Goal: Information Seeking & Learning: Learn about a topic

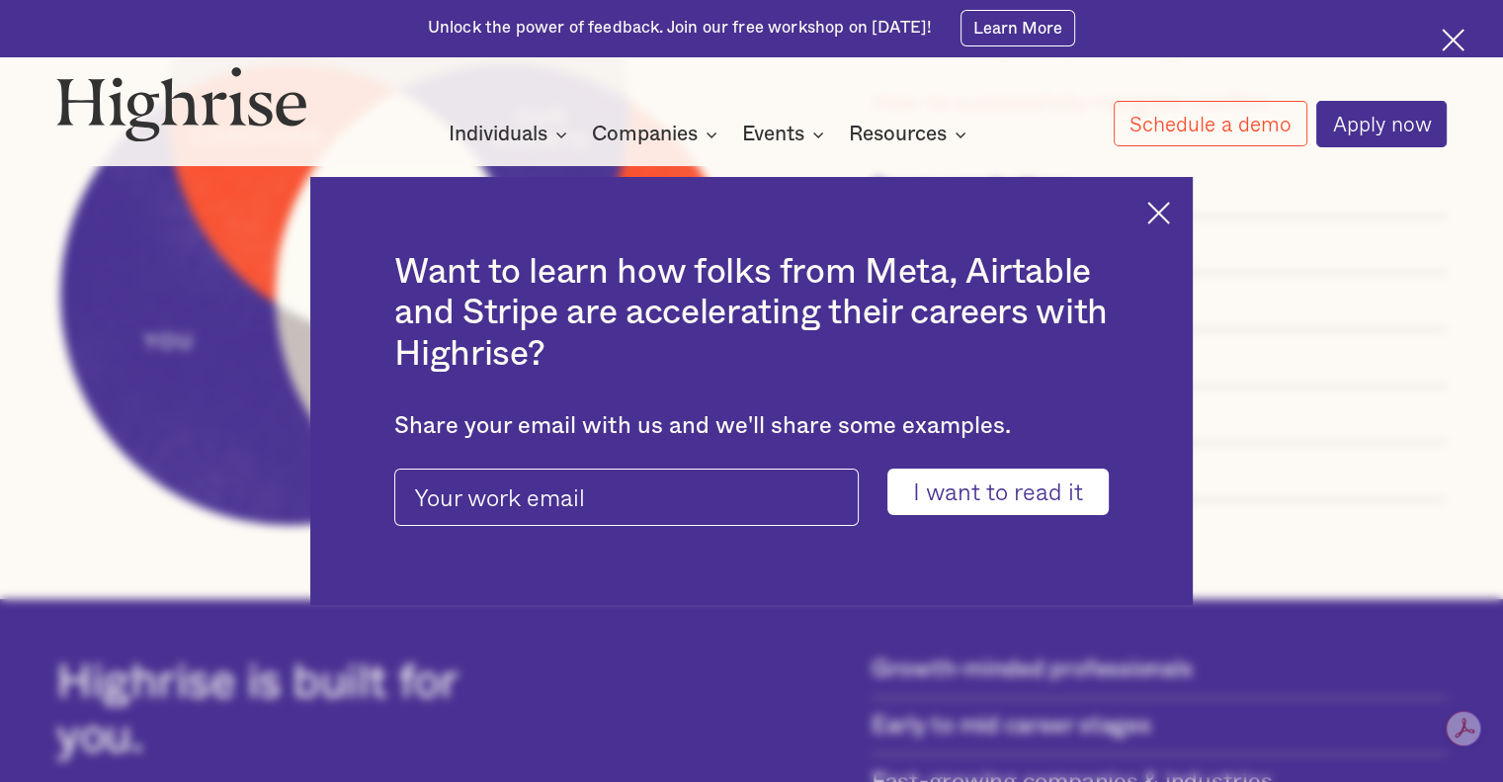
scroll to position [1878, 0]
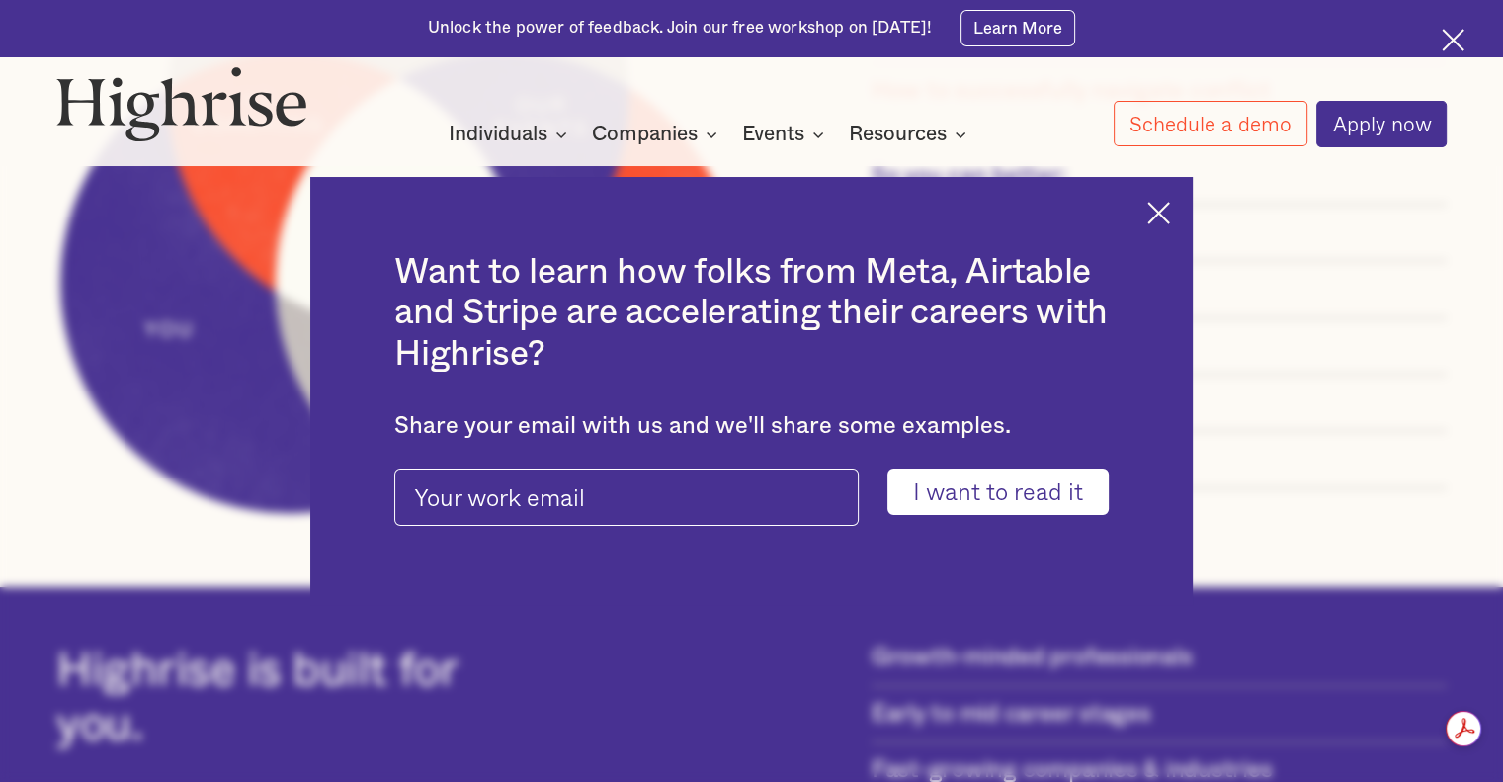
click at [1169, 211] on img at bounding box center [1158, 213] width 23 height 23
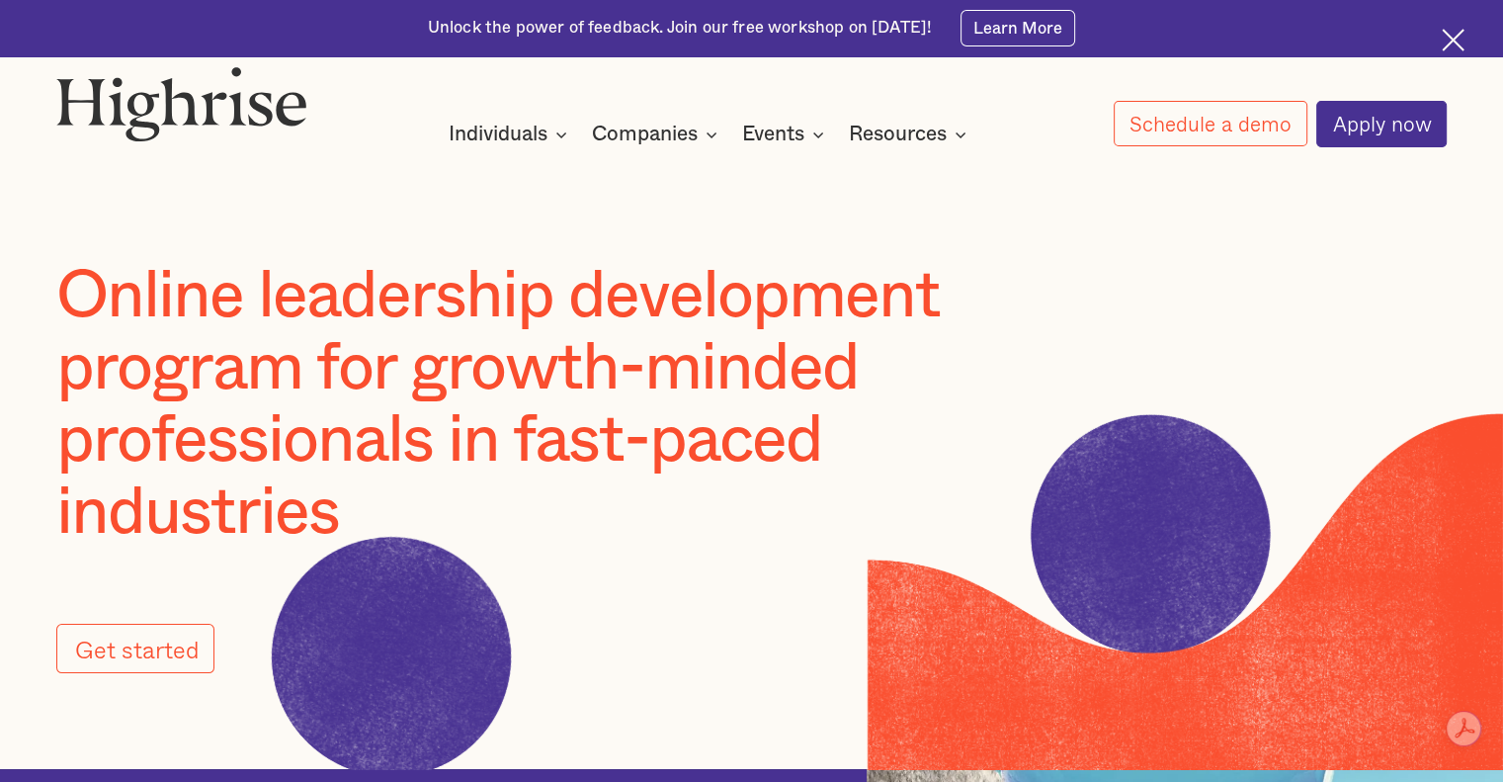
scroll to position [0, 0]
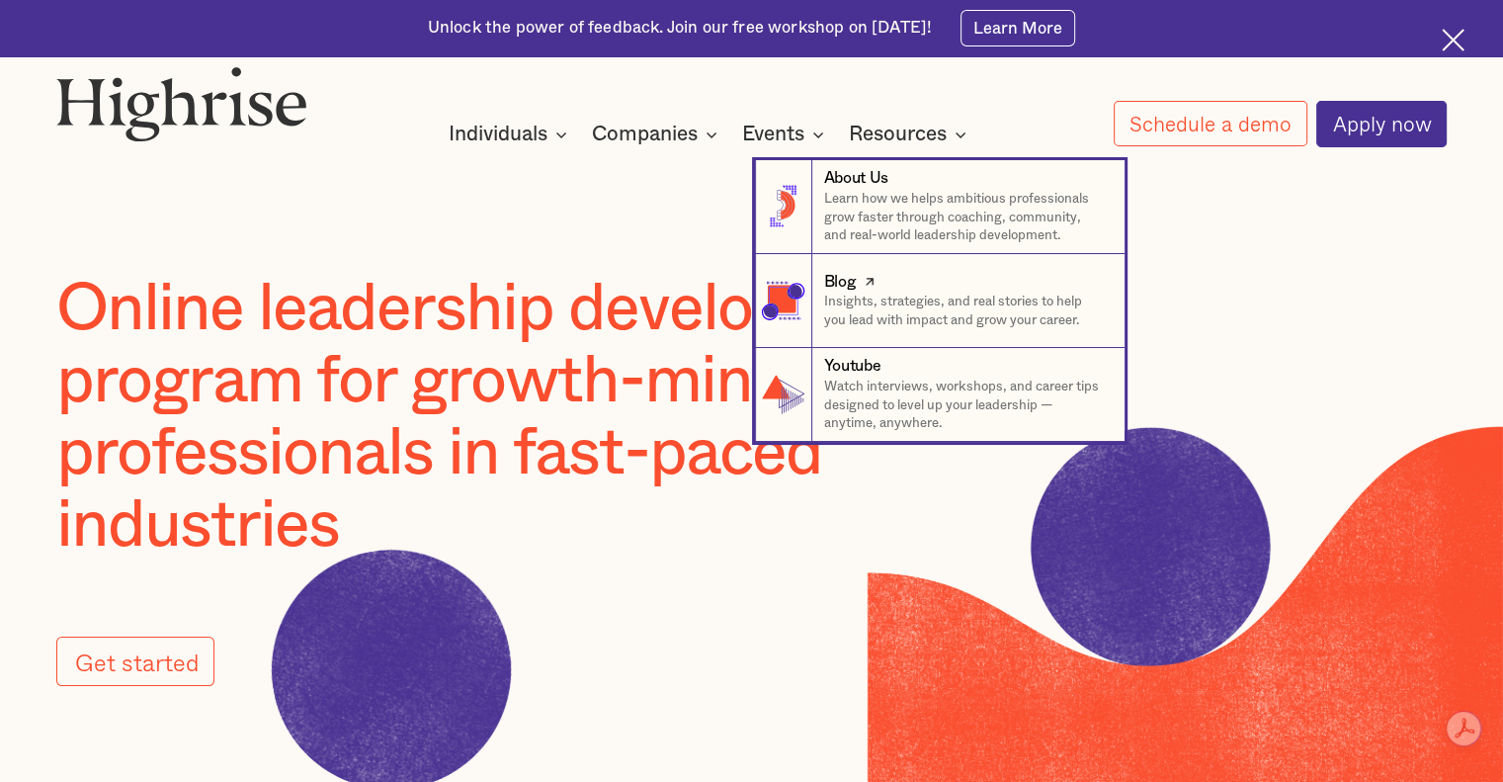
click at [937, 289] on div "Blog" at bounding box center [965, 282] width 282 height 23
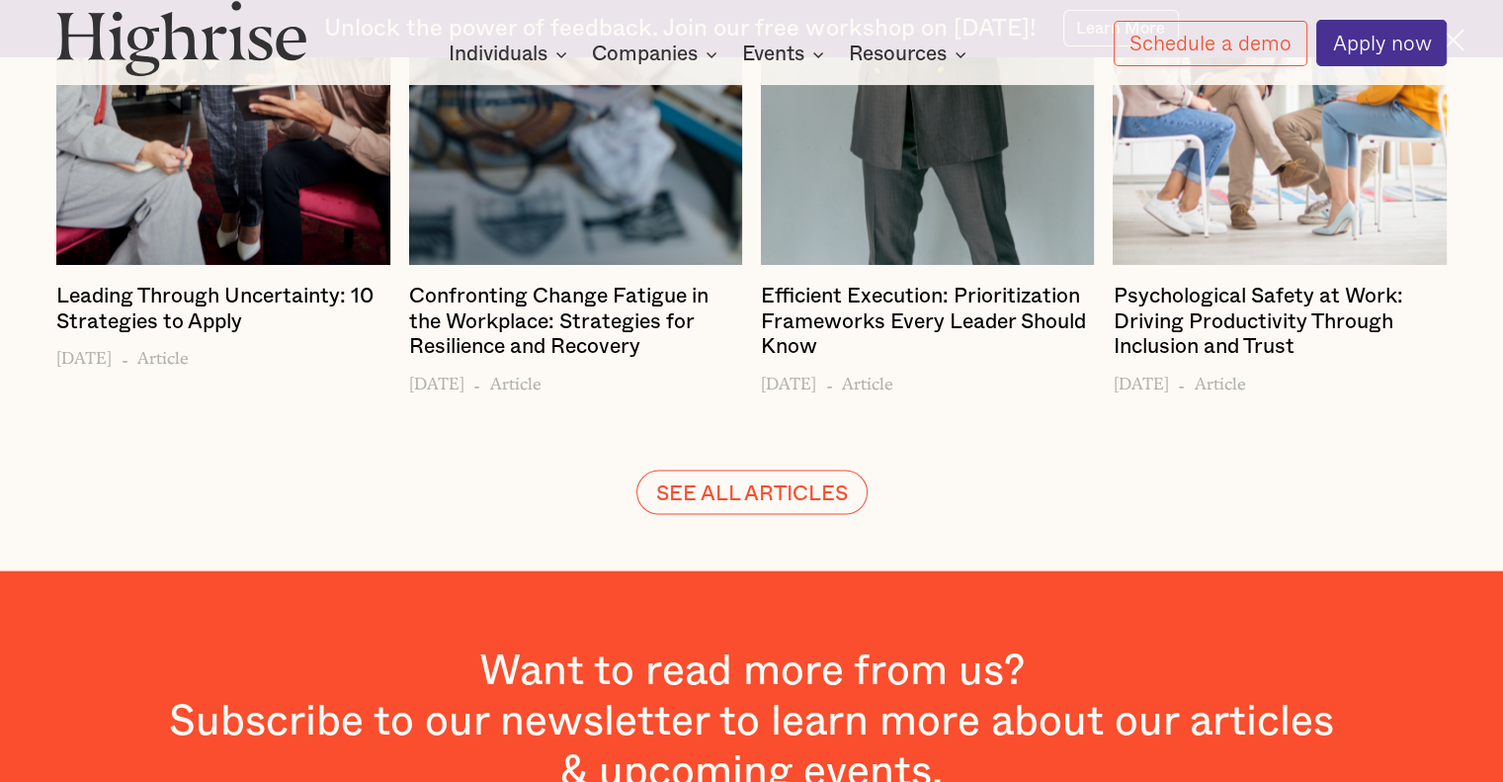
scroll to position [4067, 0]
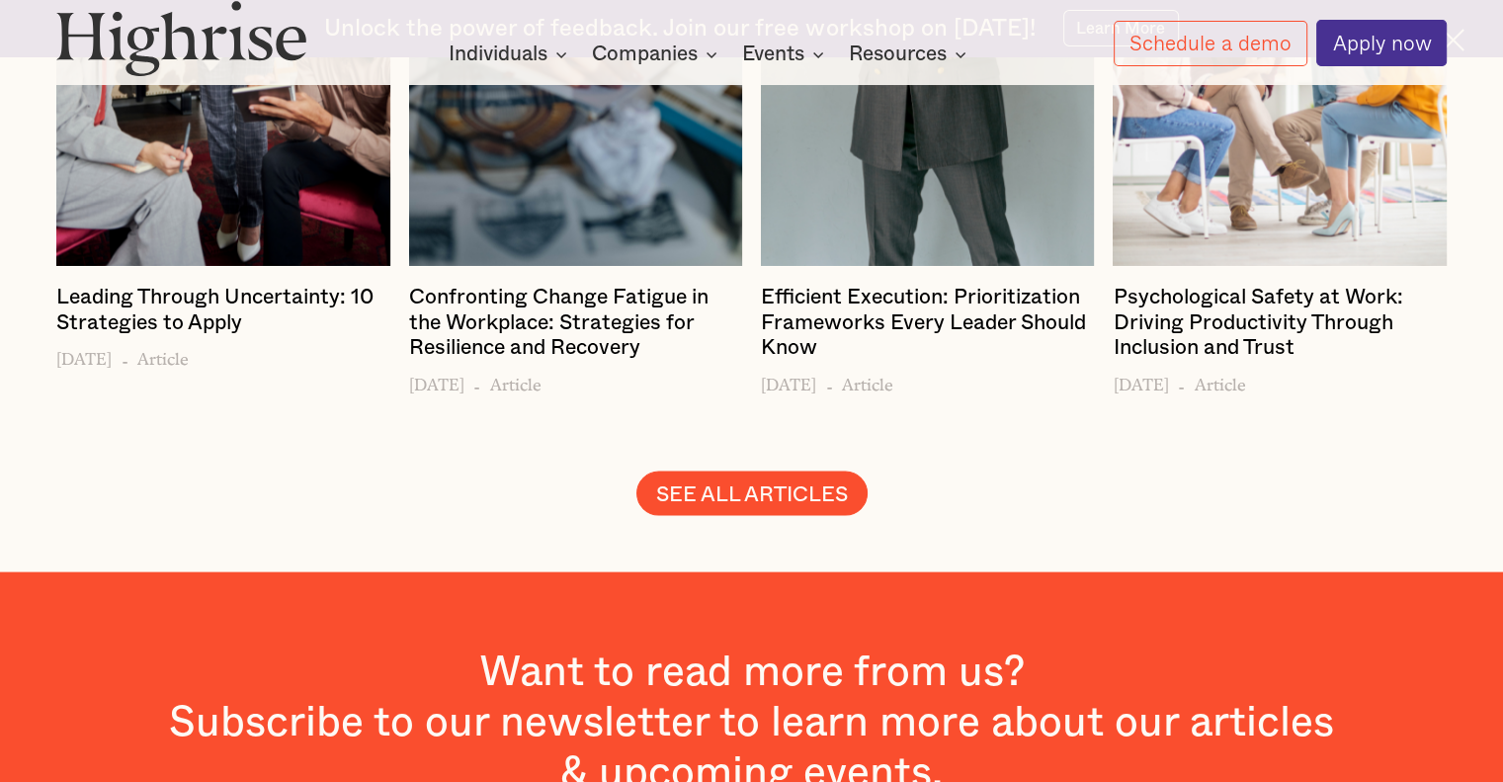
click at [763, 471] on link "SEE ALL ARTICLES" at bounding box center [751, 492] width 231 height 43
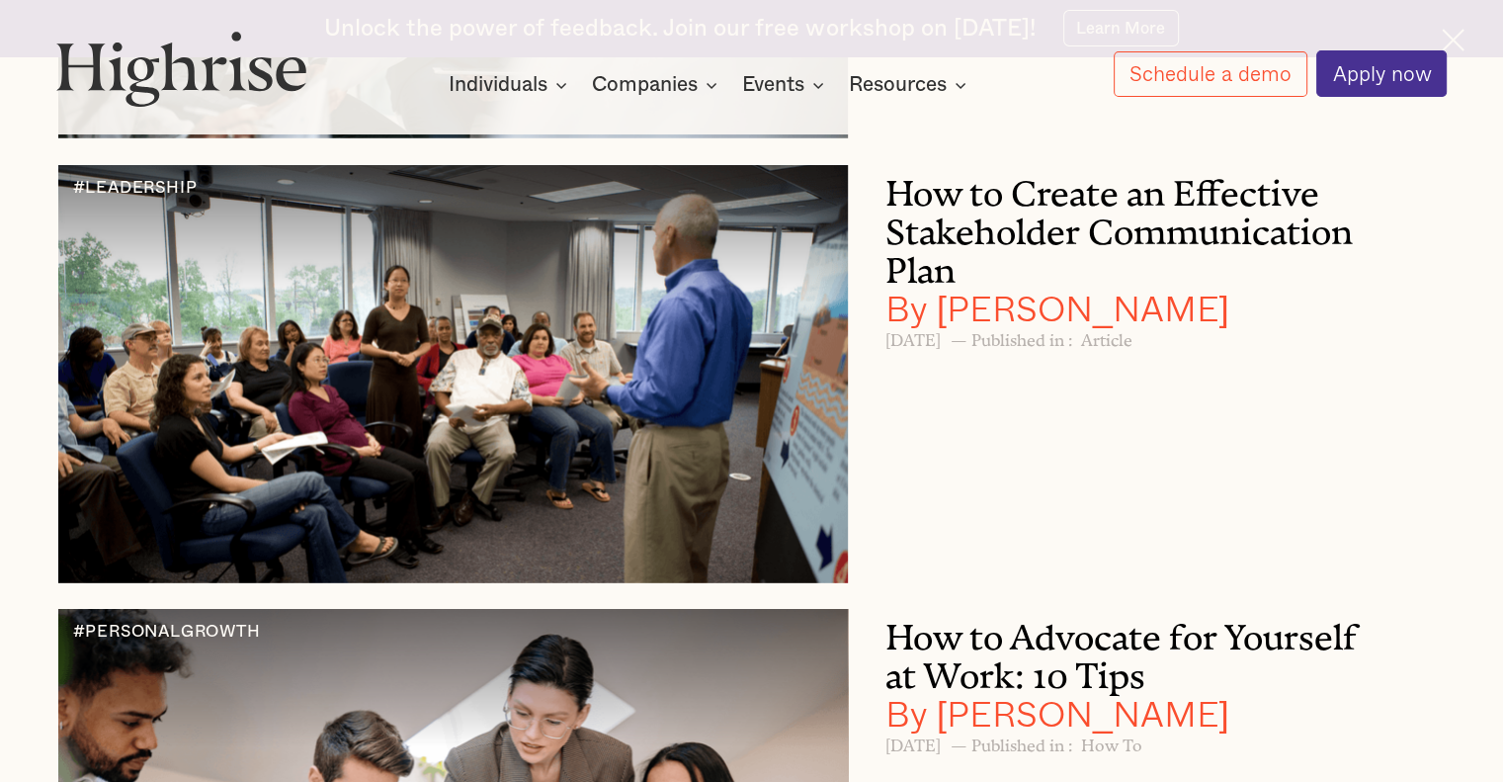
scroll to position [5535, 0]
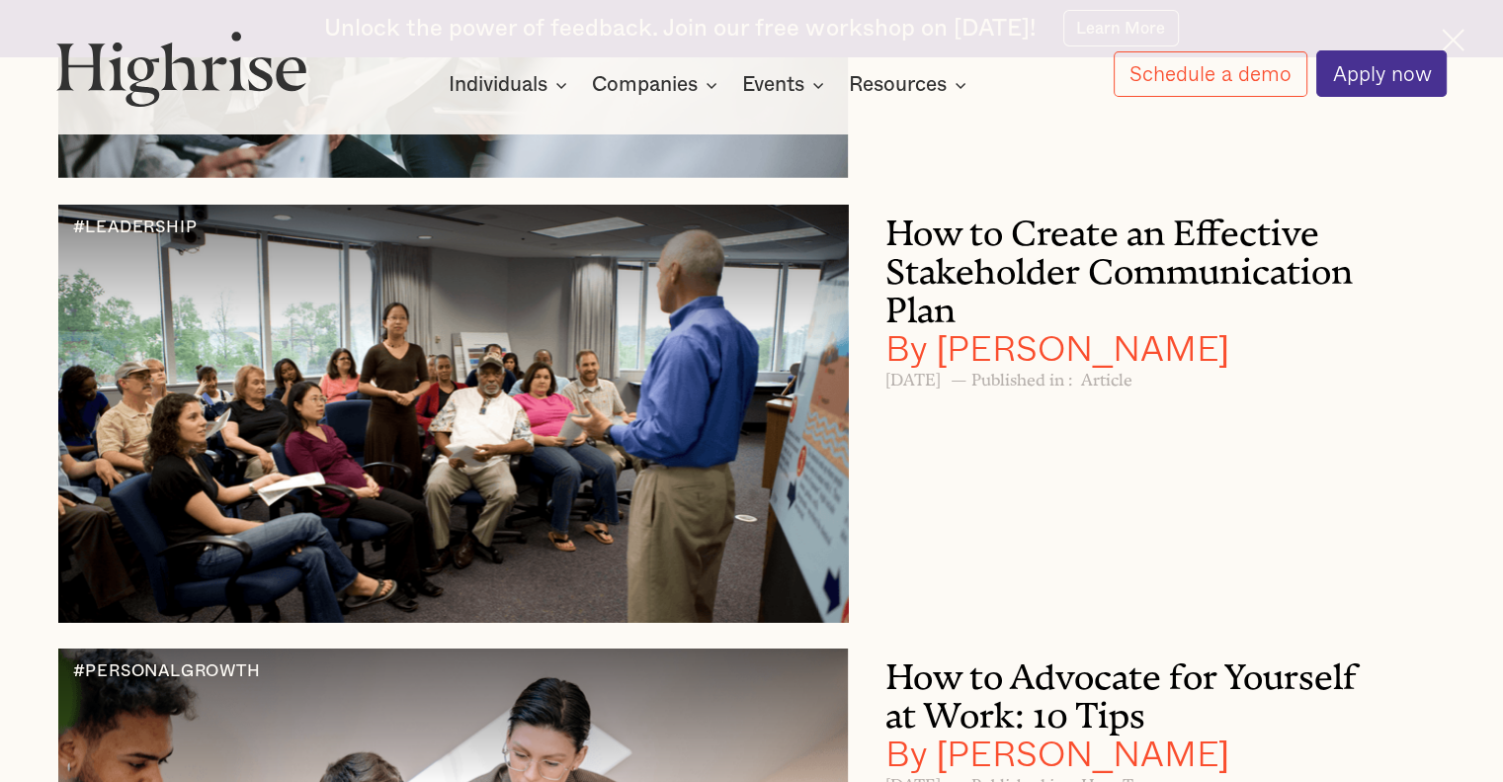
click at [387, 537] on div at bounding box center [453, 414] width 790 height 418
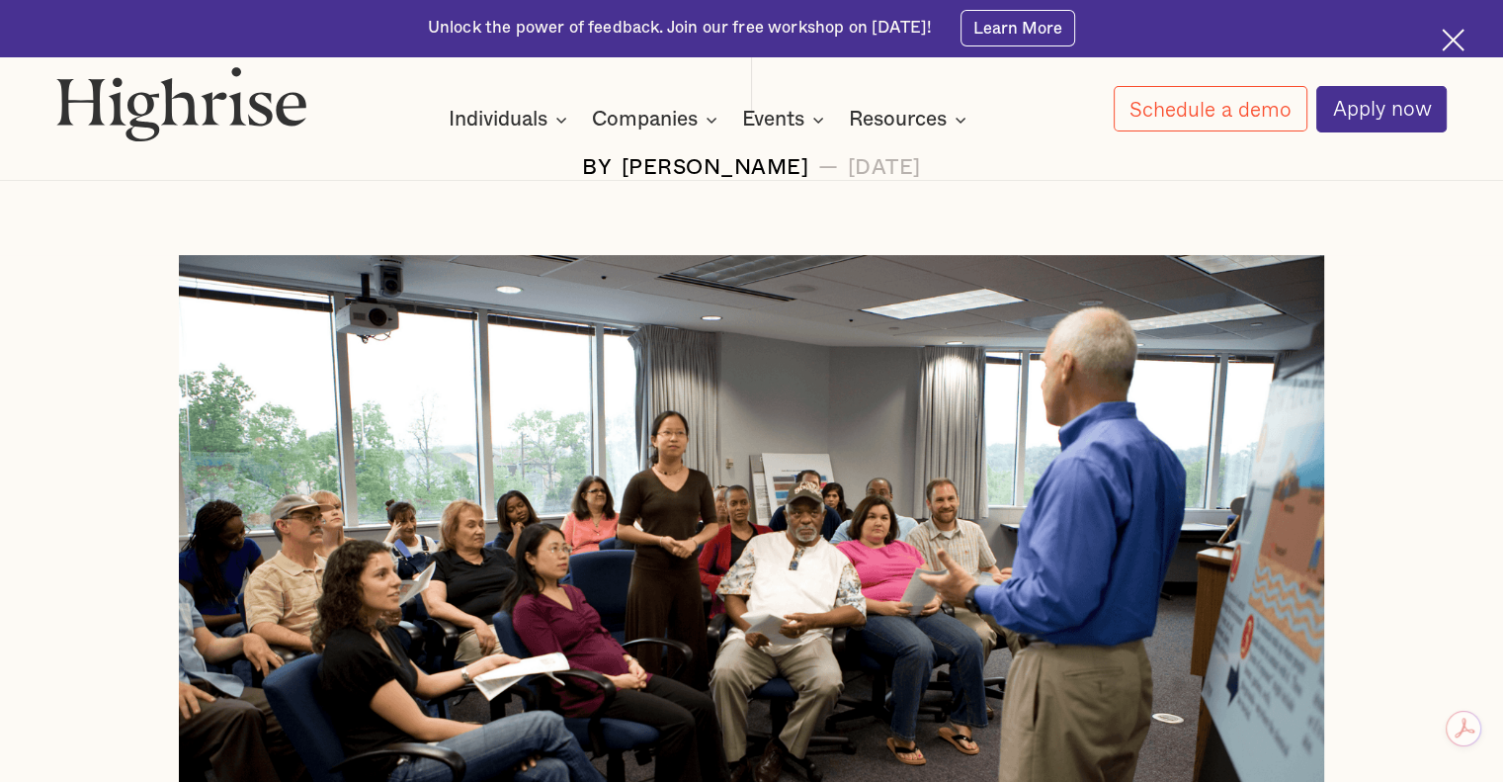
scroll to position [692, 0]
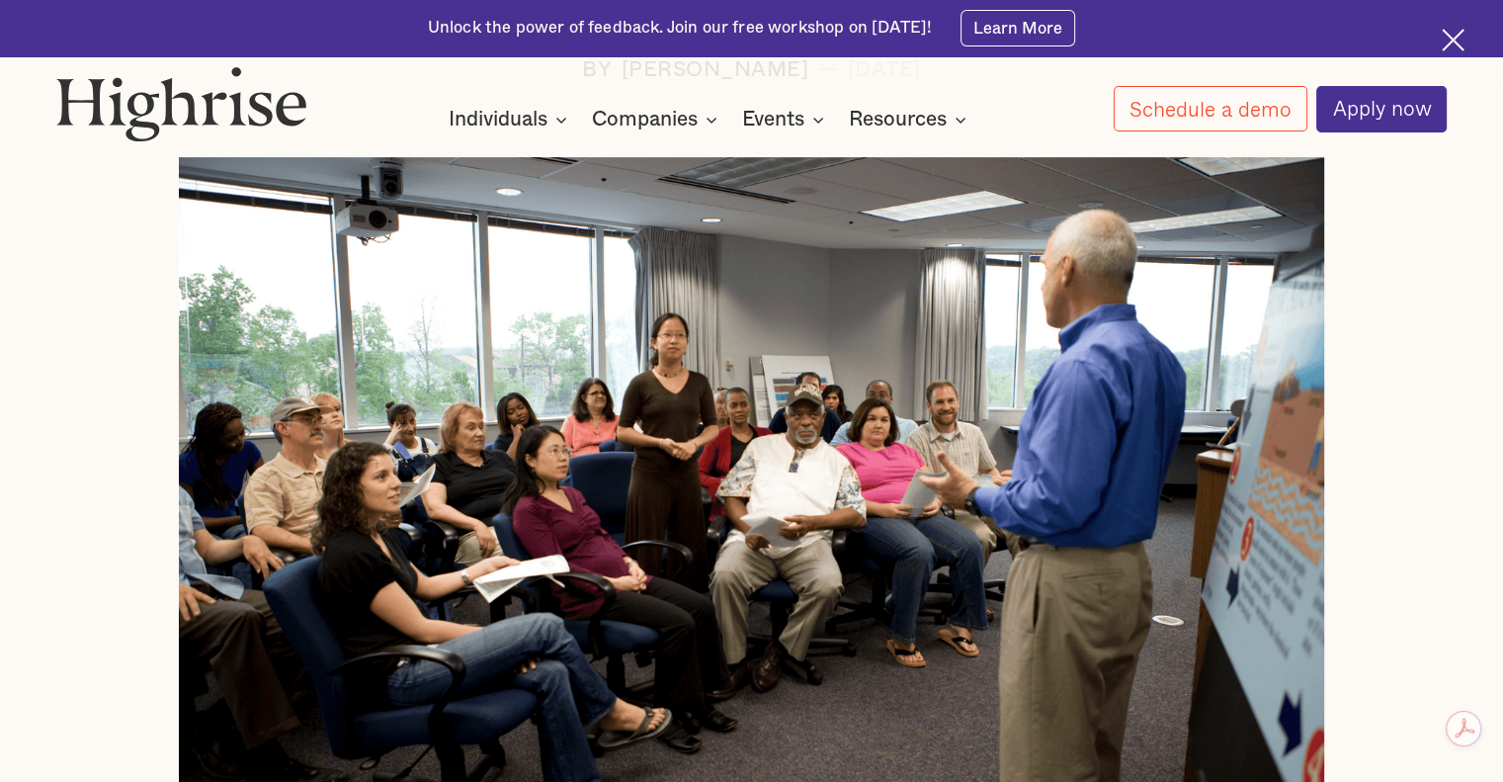
click at [692, 413] on img at bounding box center [752, 471] width 1146 height 628
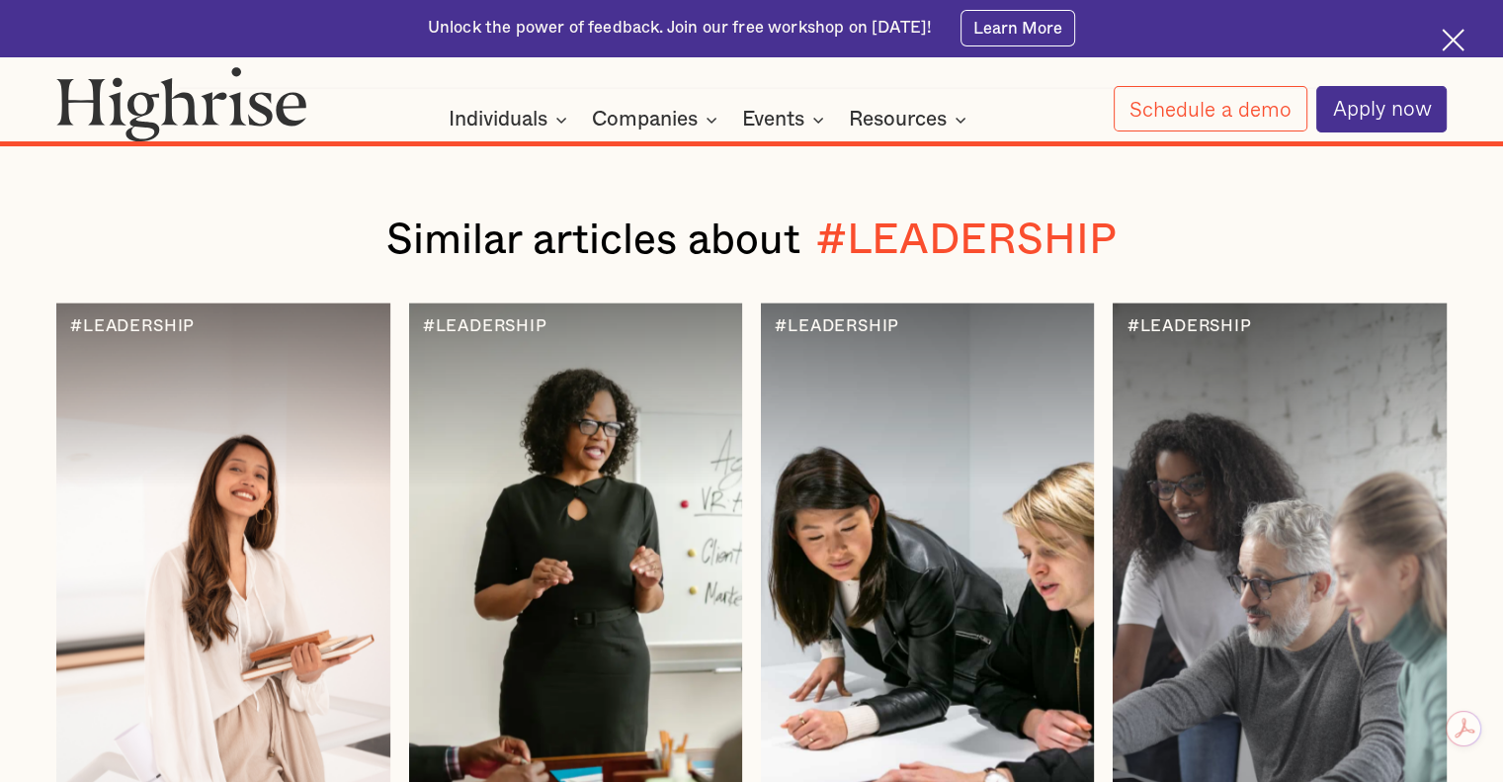
scroll to position [19569, 0]
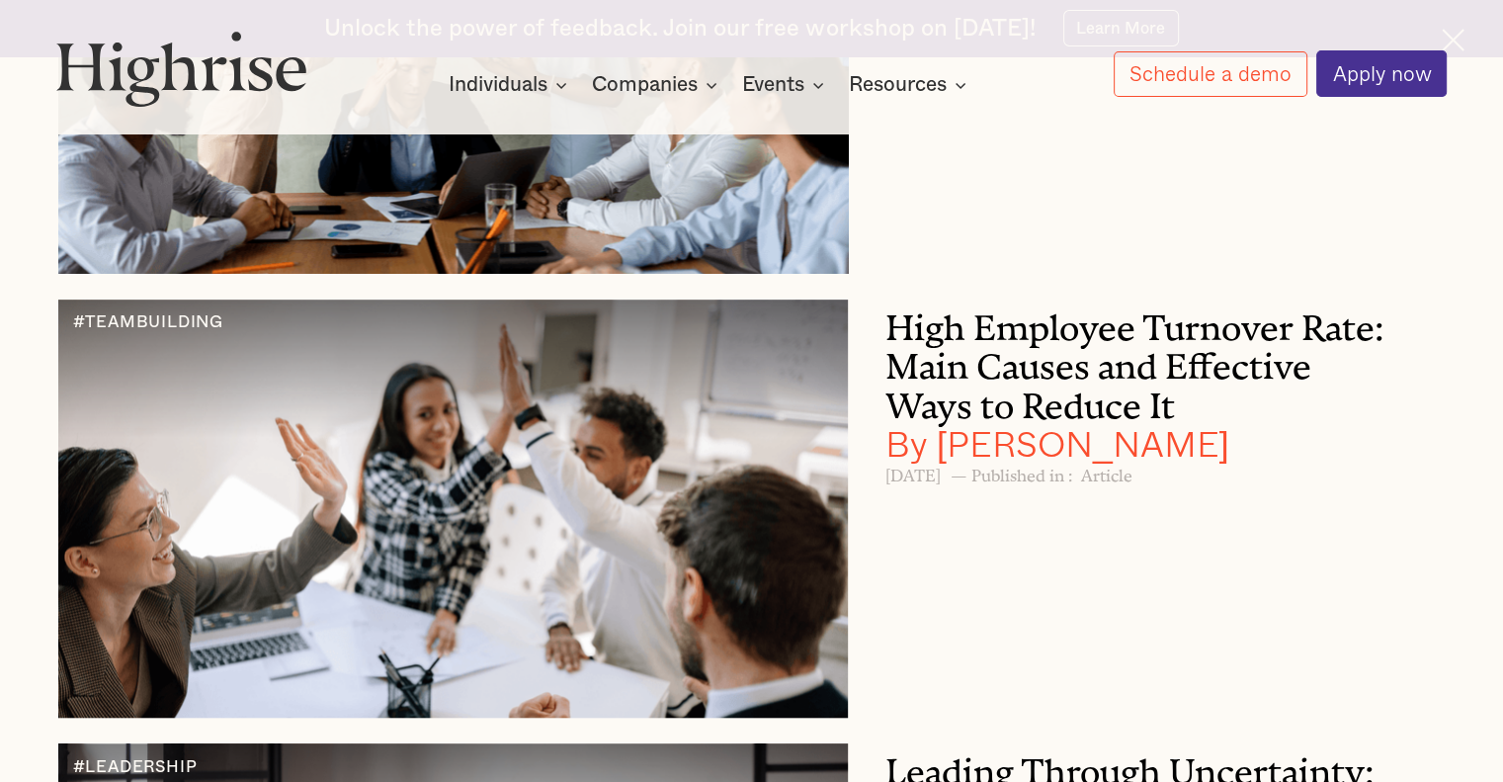
scroll to position [1581, 0]
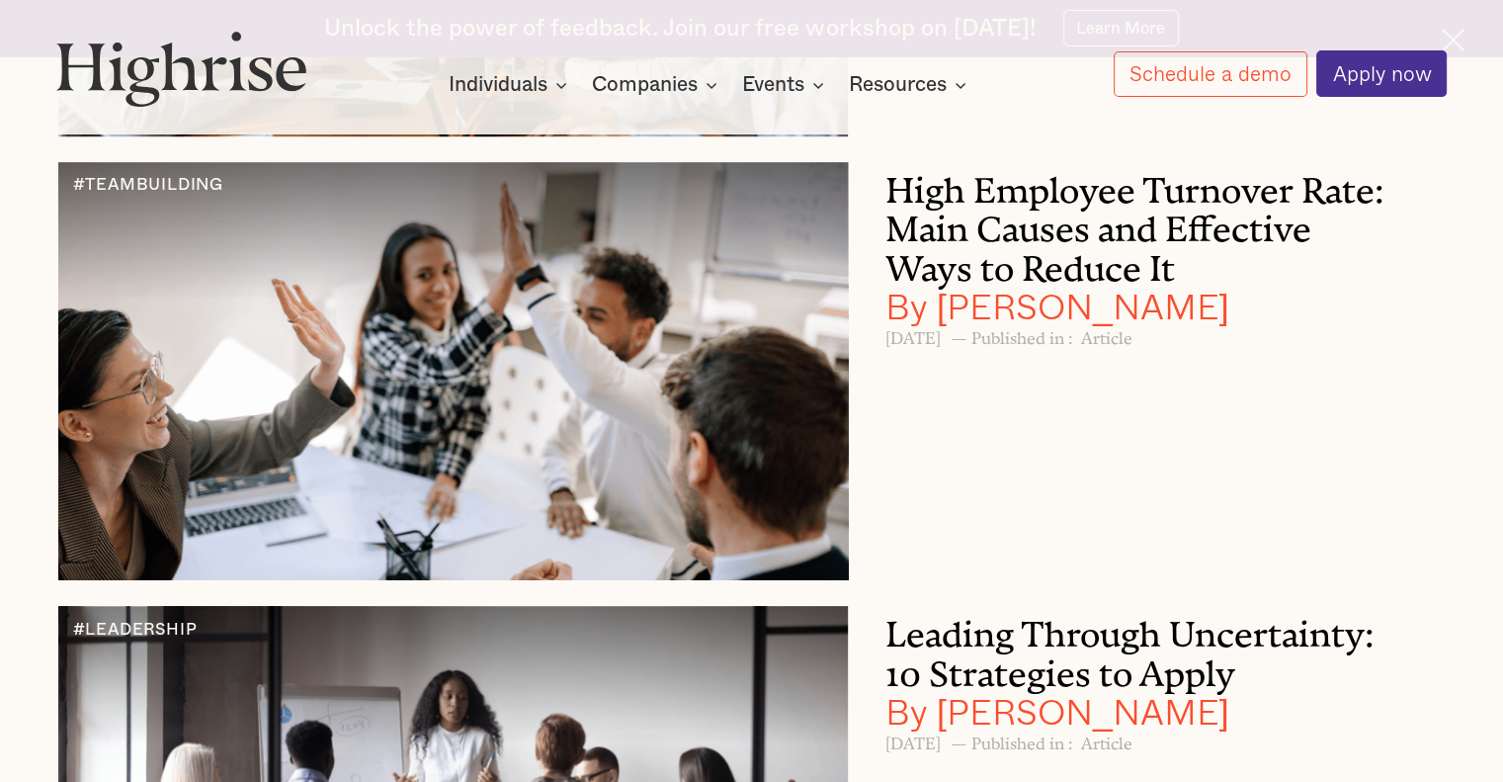
drag, startPoint x: 379, startPoint y: 316, endPoint x: 299, endPoint y: 486, distance: 187.5
click at [299, 486] on div at bounding box center [453, 371] width 790 height 418
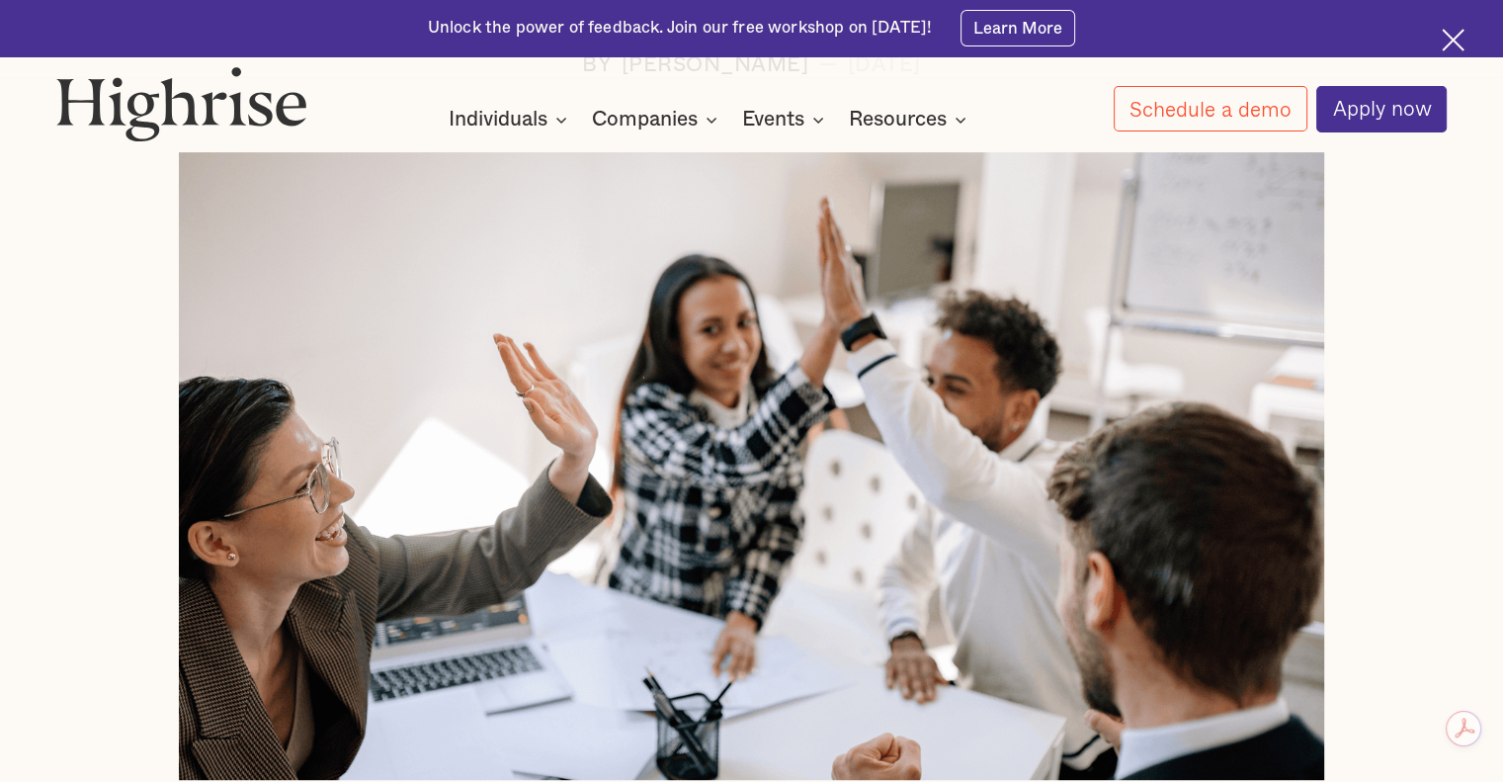
scroll to position [791, 0]
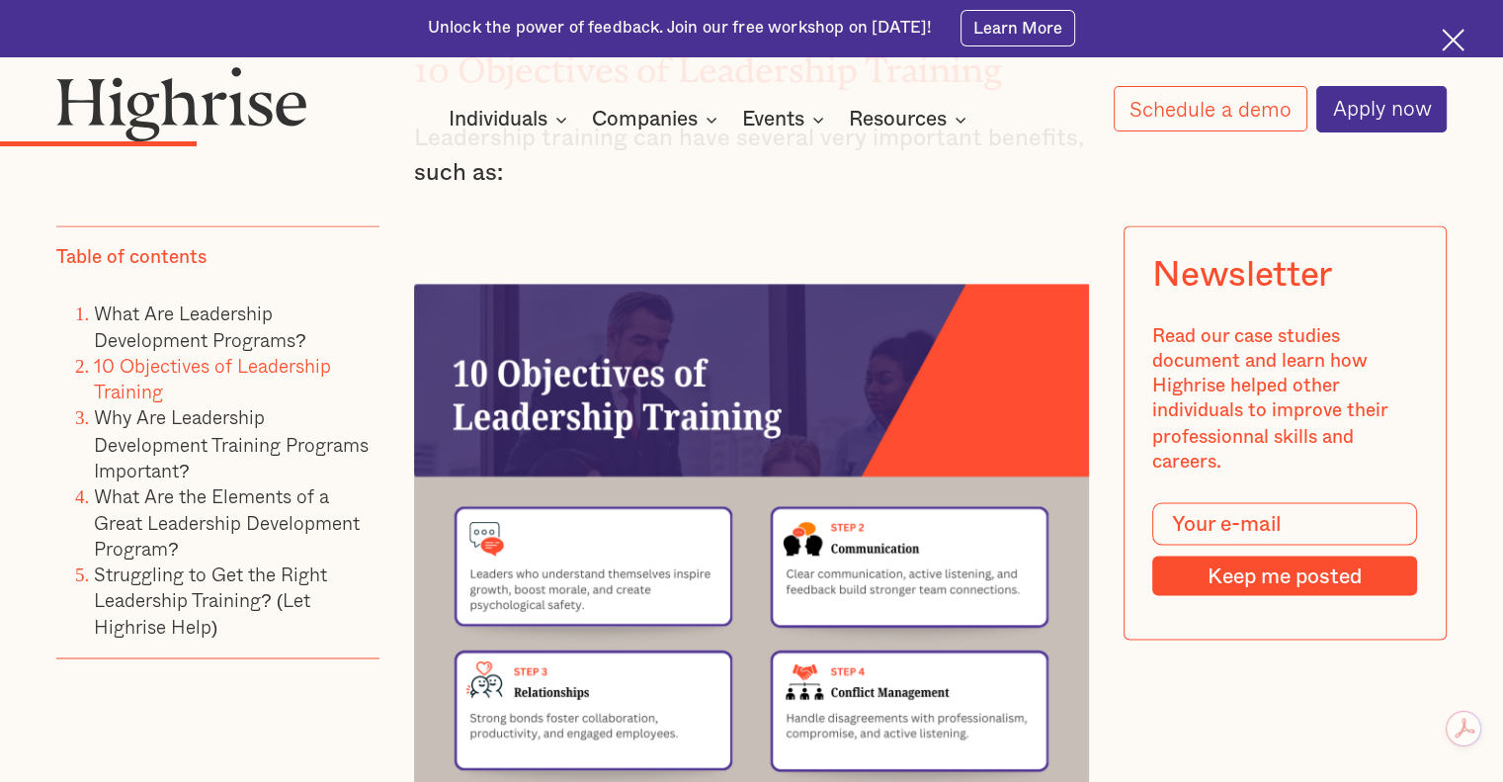
scroll to position [3360, 0]
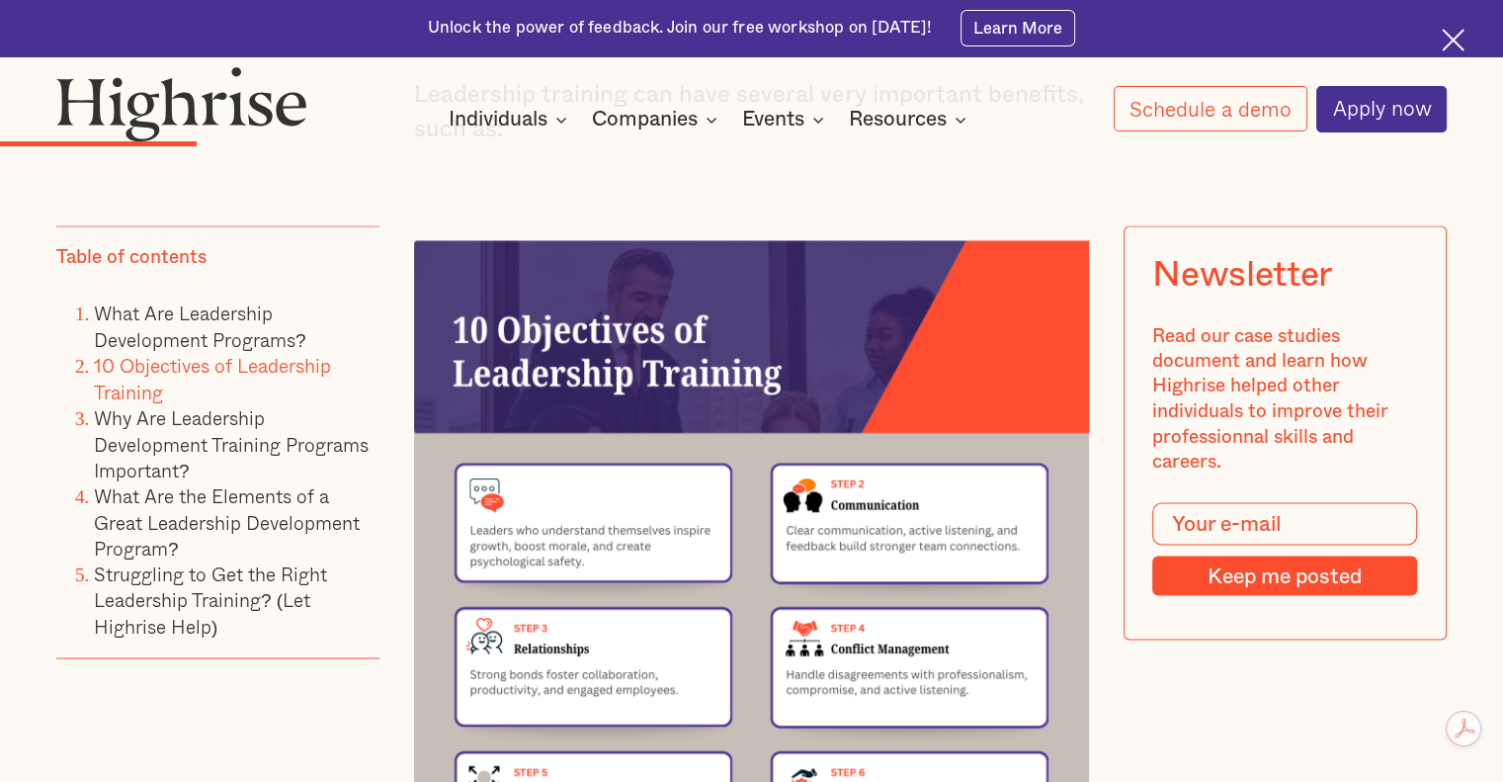
click at [594, 474] on img at bounding box center [751, 717] width 675 height 955
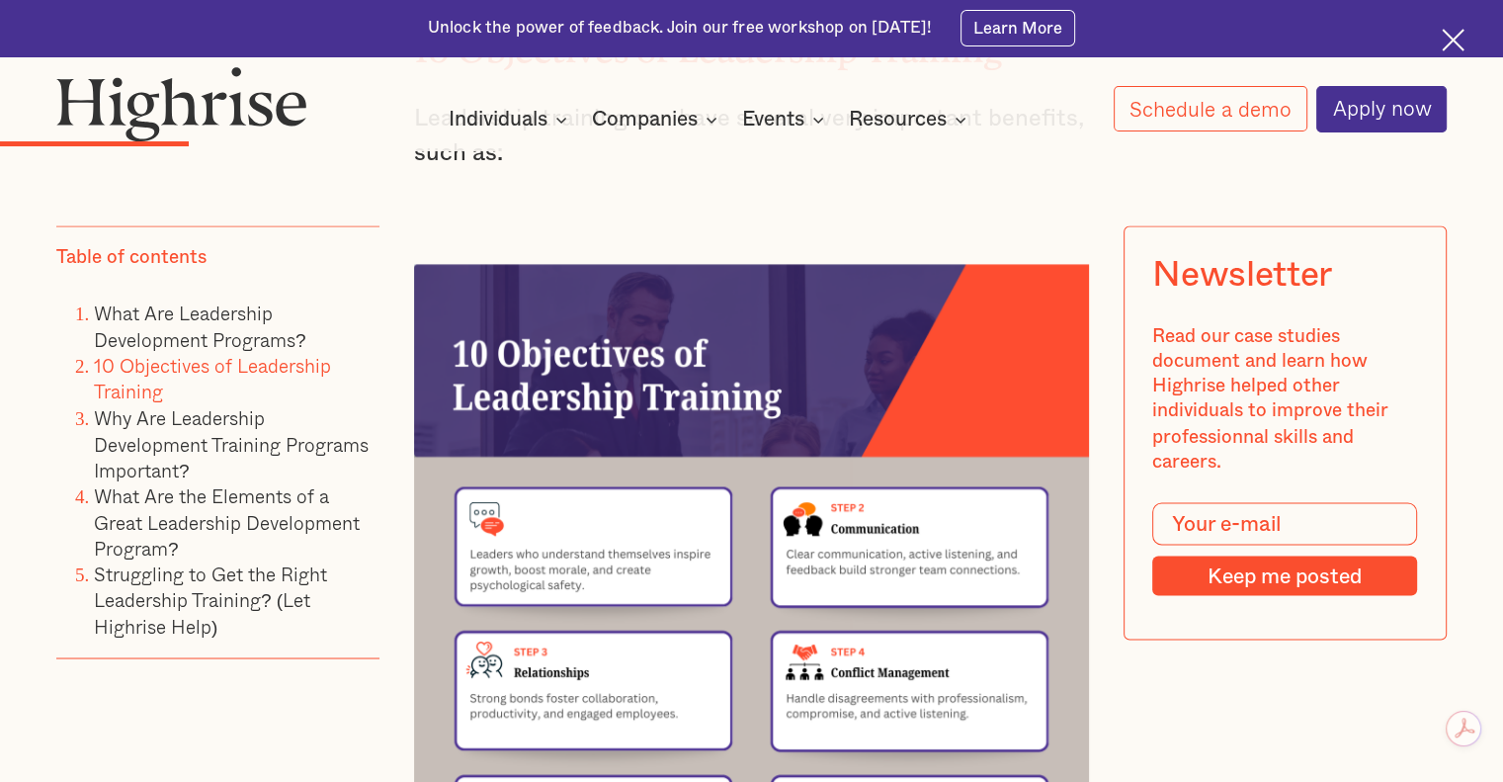
scroll to position [3262, 0]
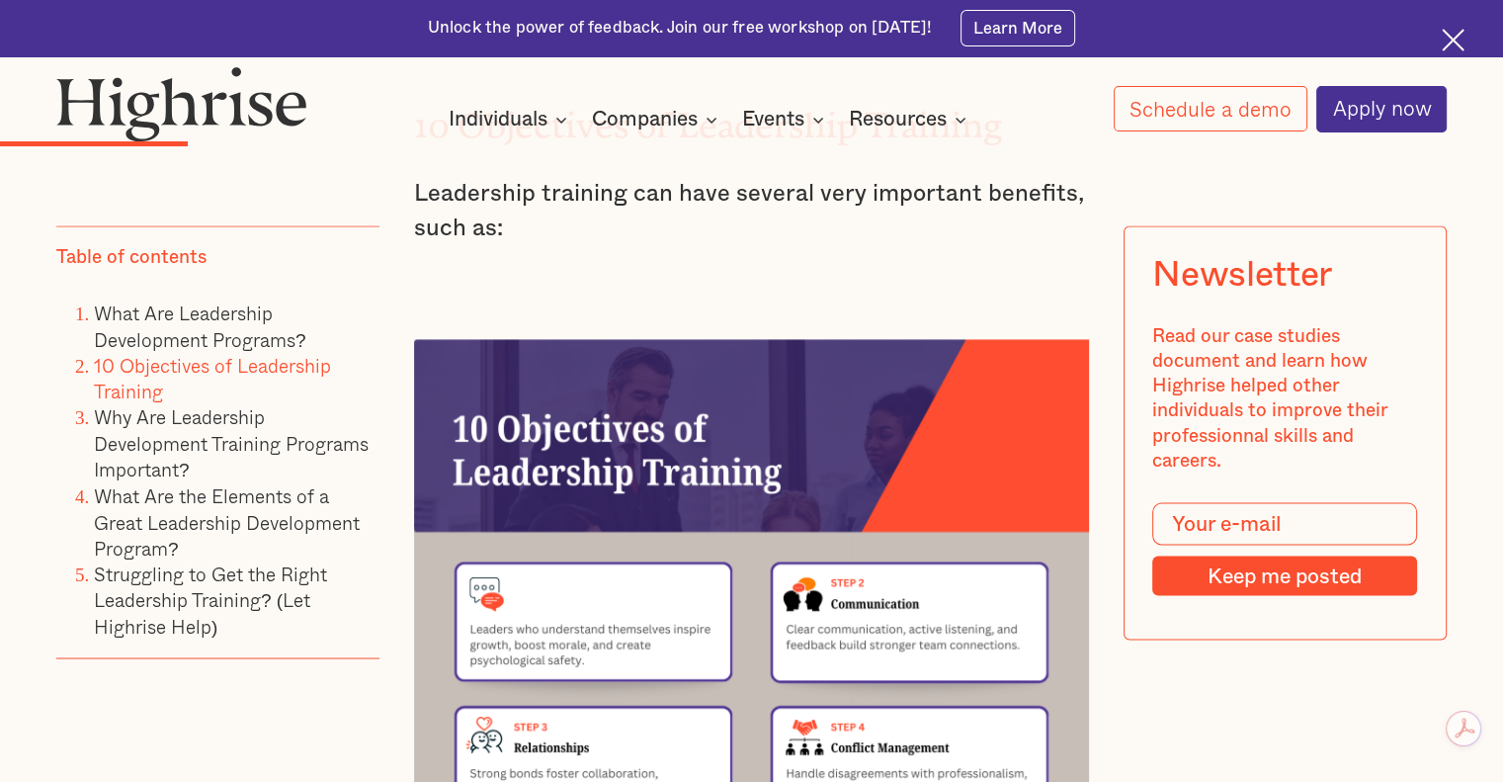
drag, startPoint x: 746, startPoint y: 512, endPoint x: 1059, endPoint y: 635, distance: 336.4
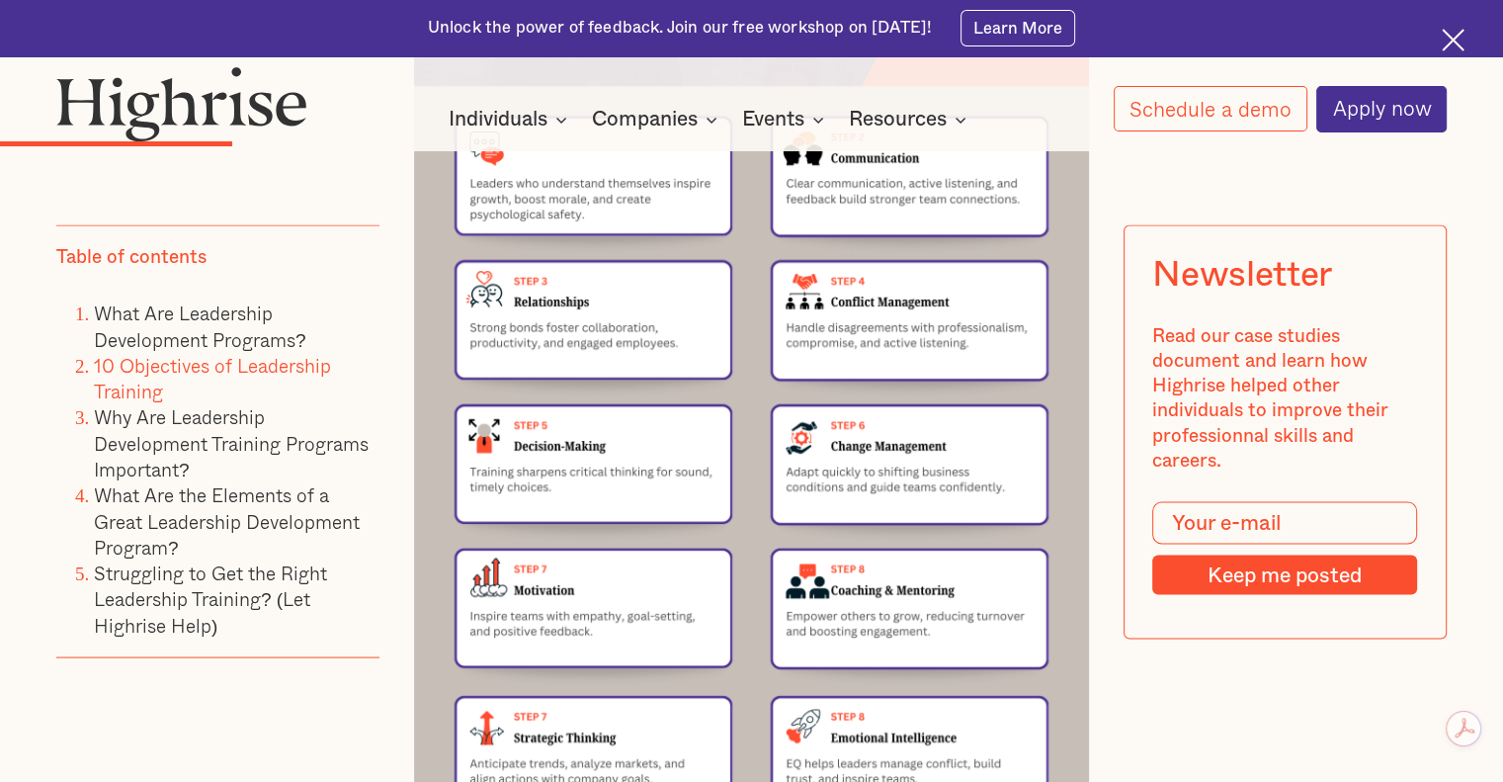
scroll to position [3756, 0]
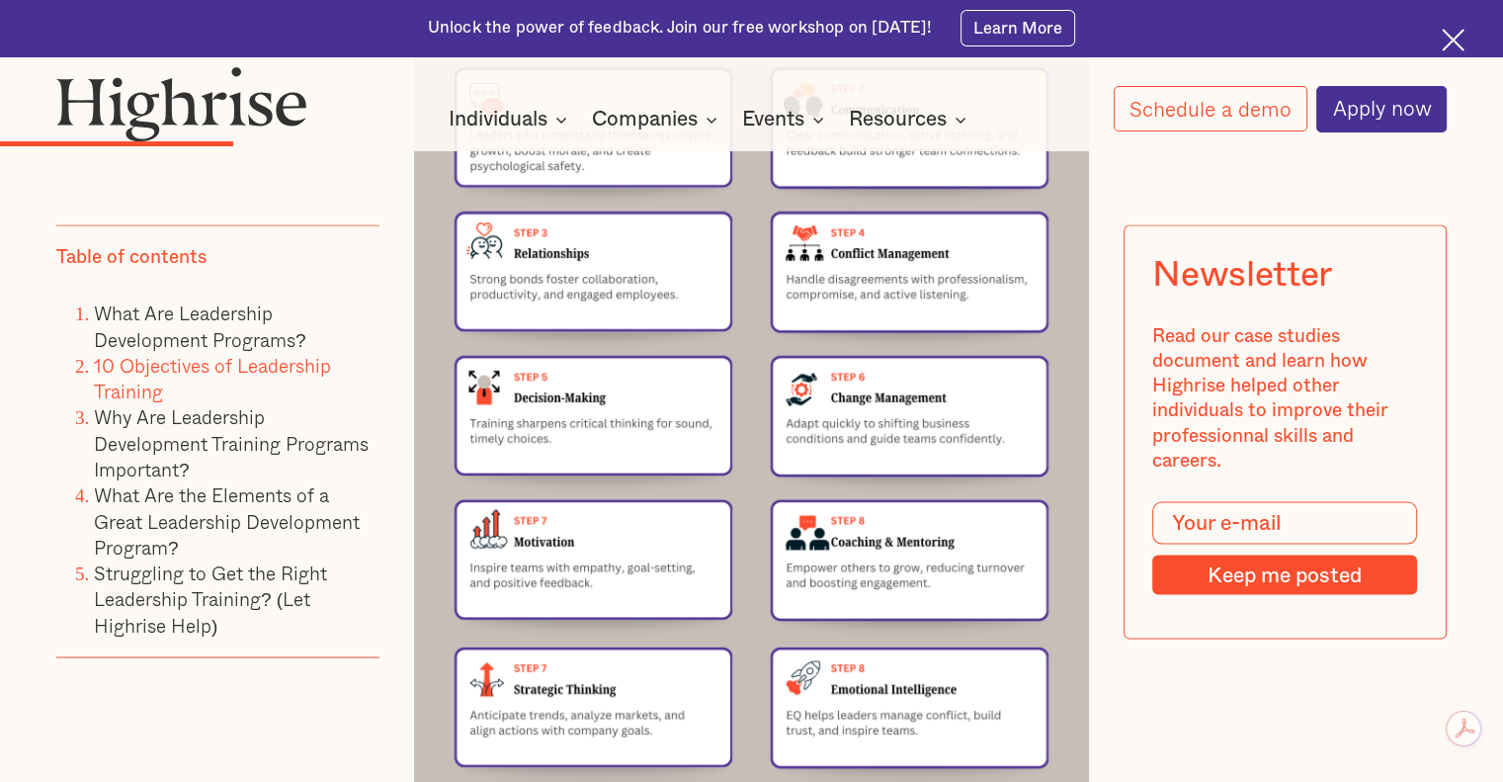
drag, startPoint x: 495, startPoint y: 466, endPoint x: 550, endPoint y: 453, distance: 55.9
click at [550, 453] on img at bounding box center [751, 322] width 675 height 955
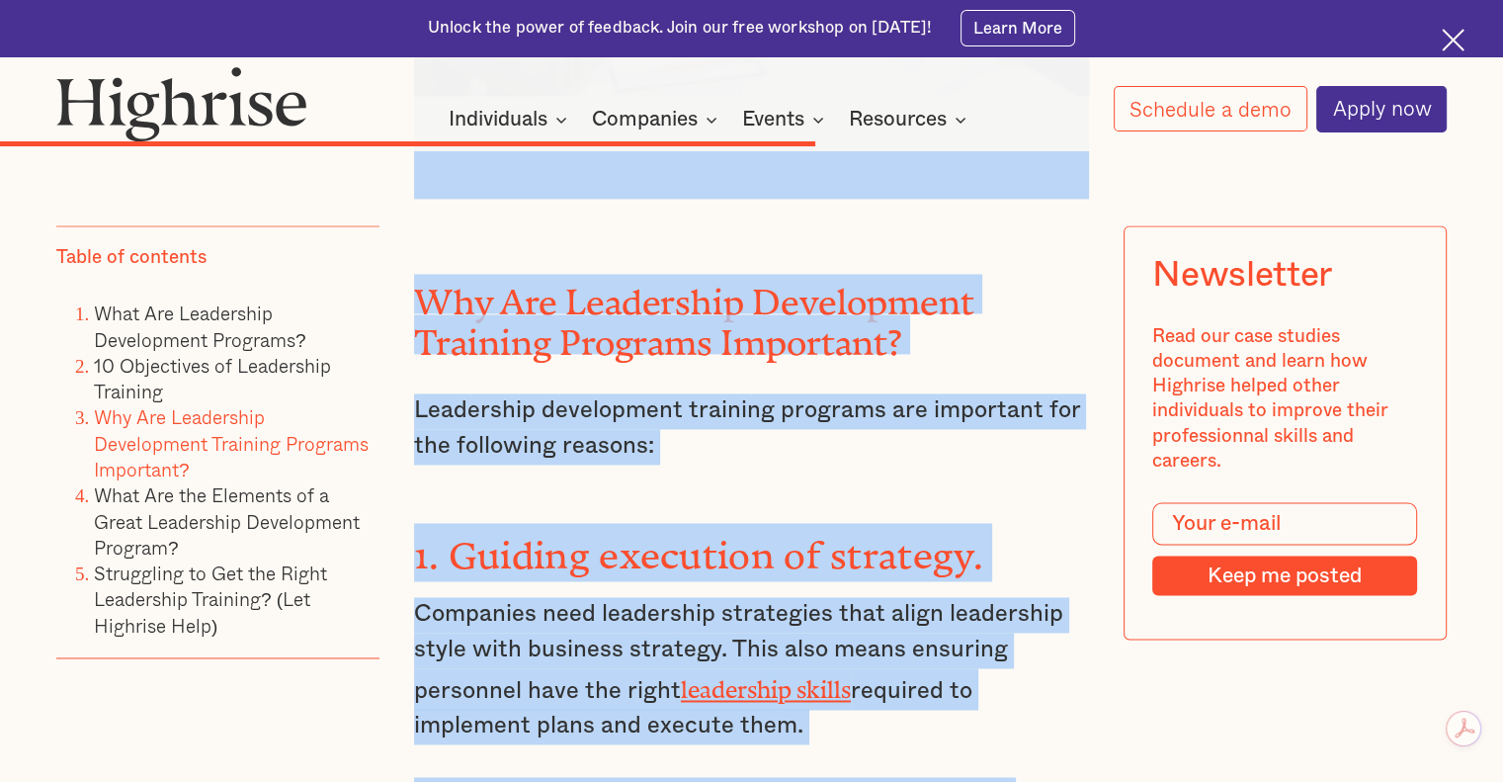
scroll to position [10449, 0]
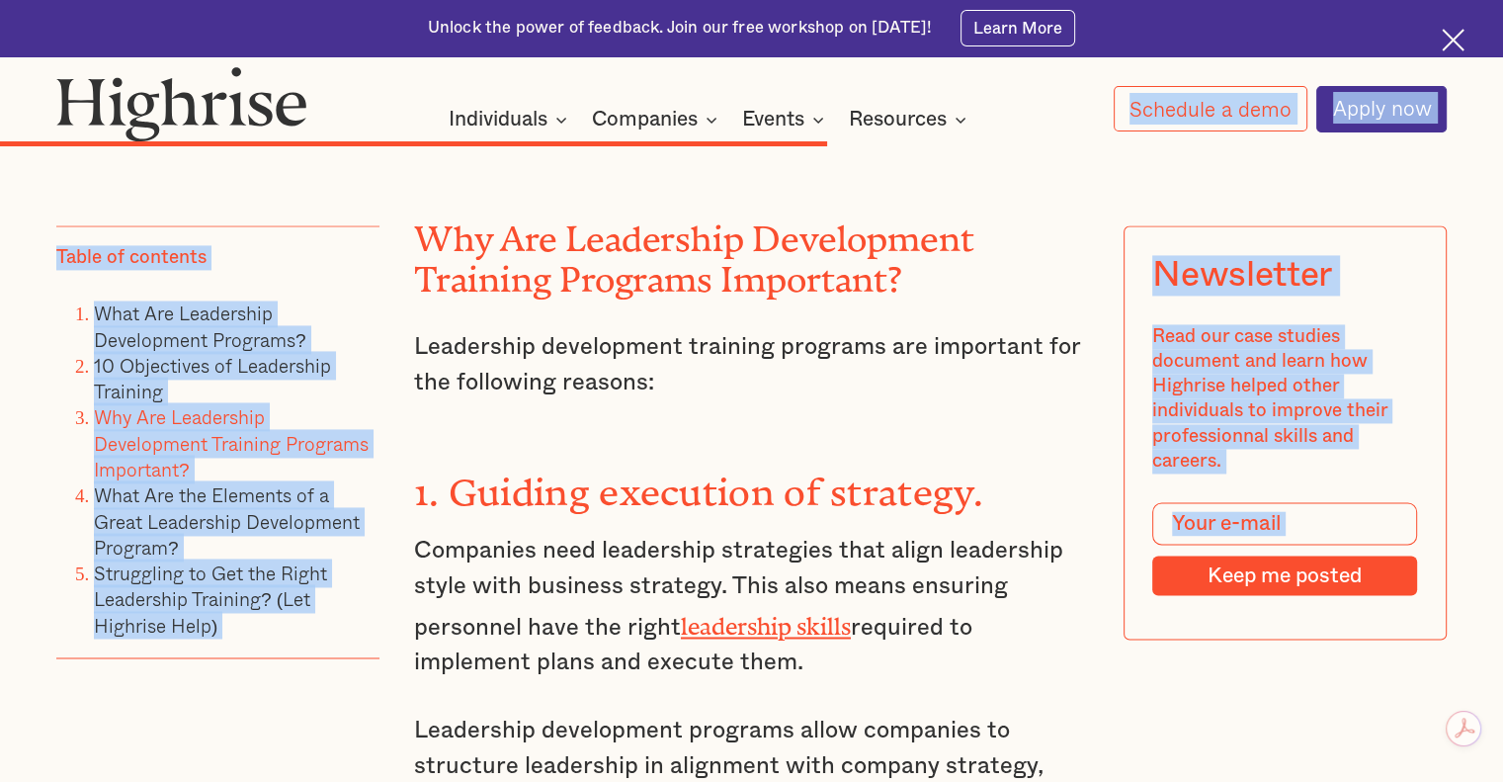
drag, startPoint x: 414, startPoint y: 529, endPoint x: 684, endPoint y: 167, distance: 451.3
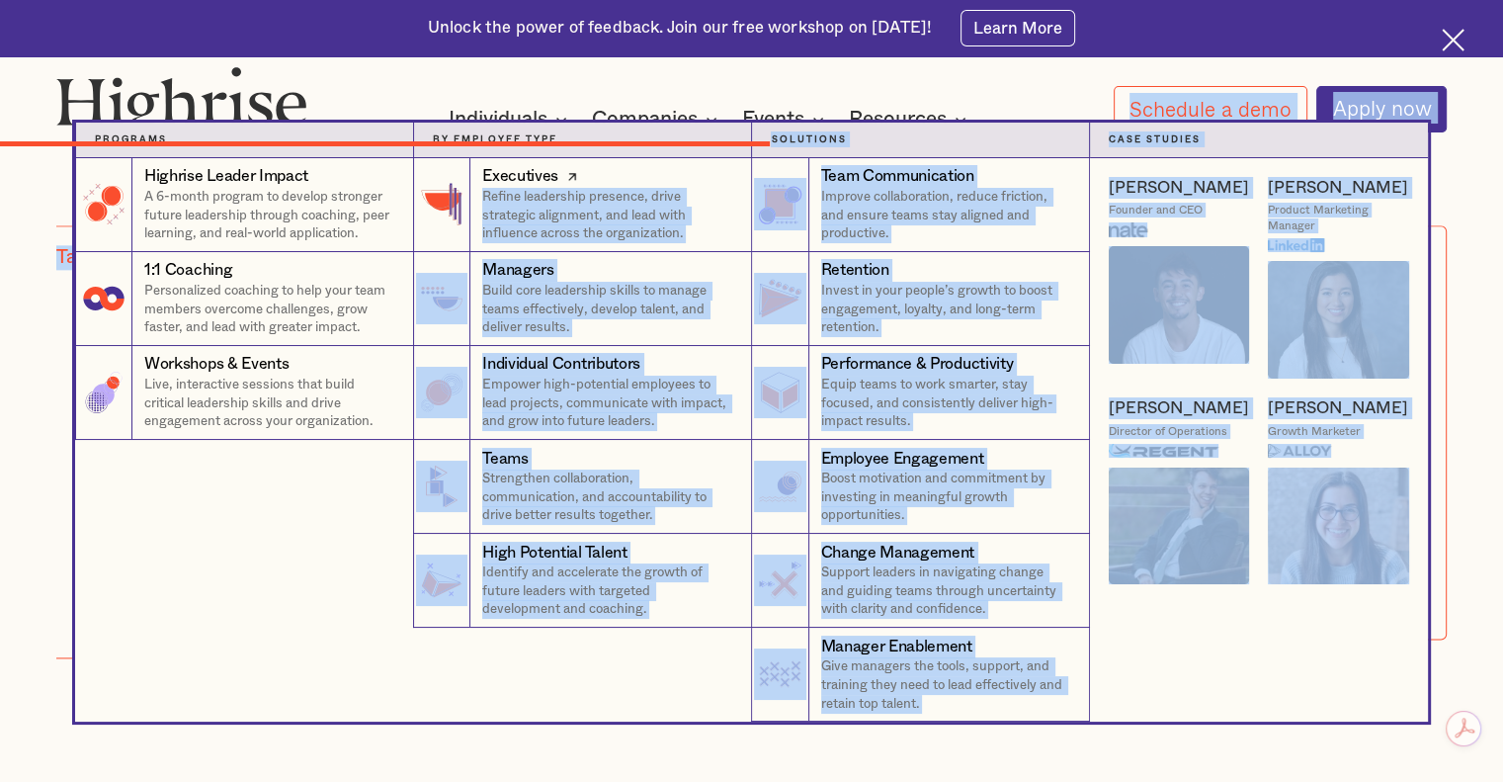
scroll to position [9757, 0]
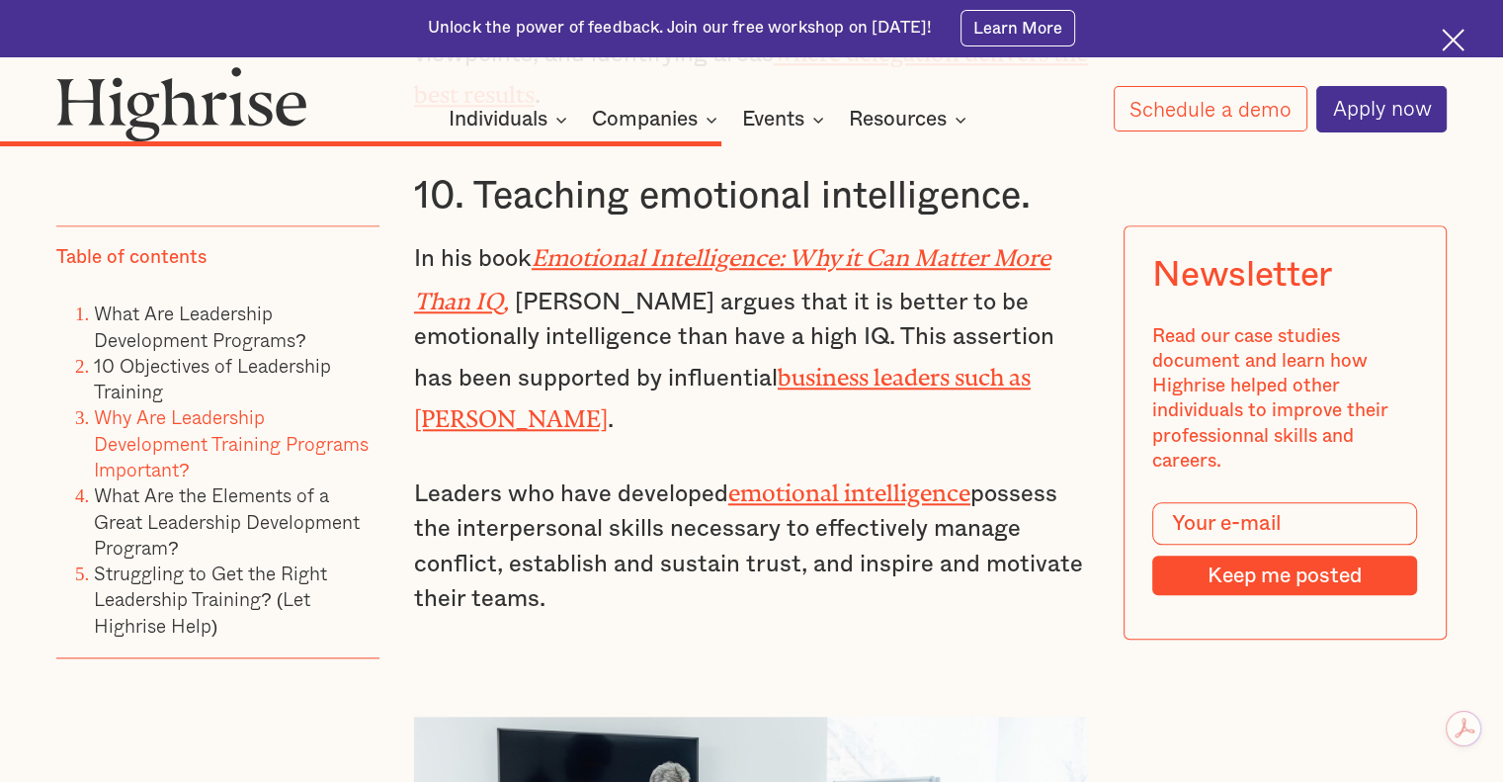
scroll to position [9362, 0]
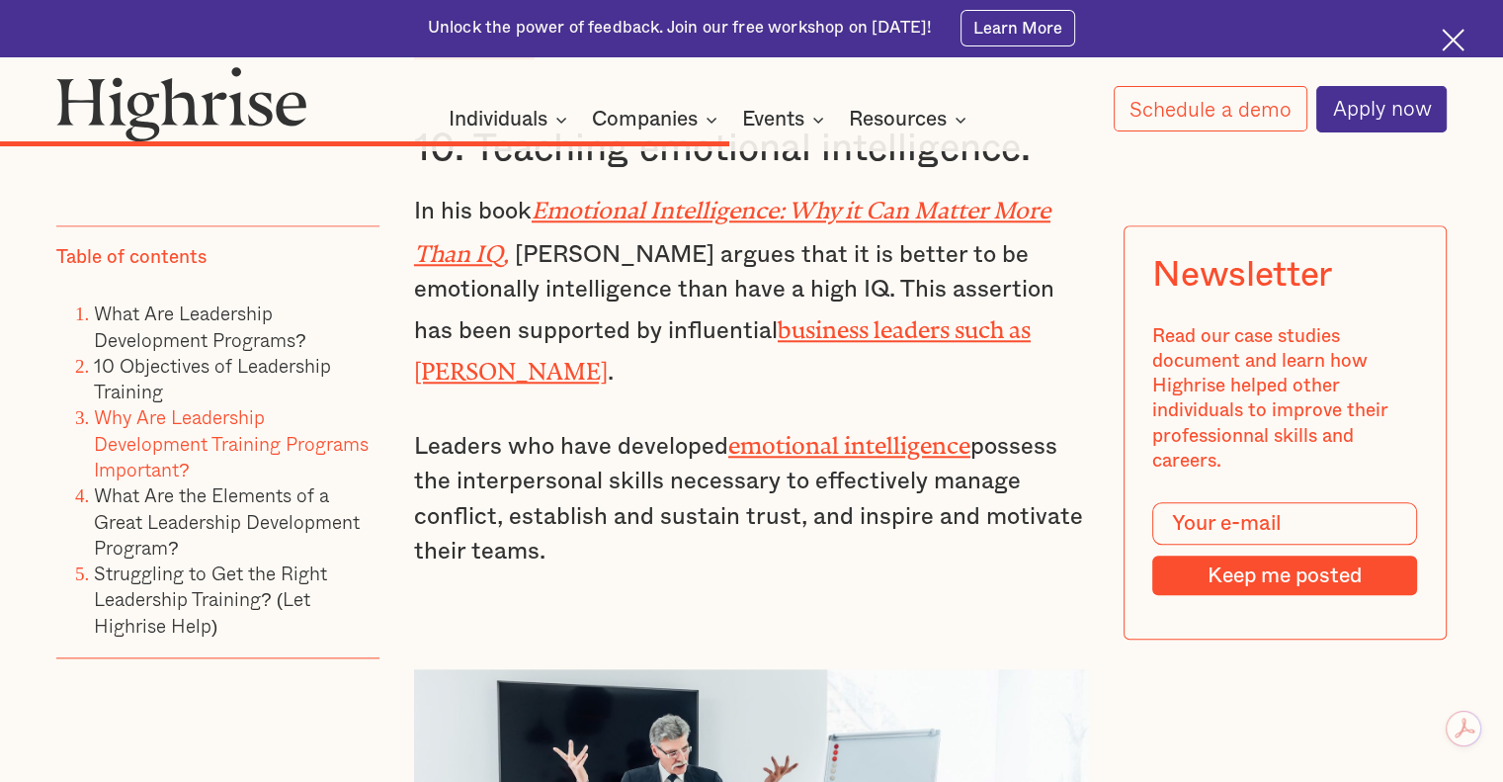
click at [548, 424] on p "Leaders who have developed emotional intelligence possess the interpersonal ski…" at bounding box center [751, 497] width 675 height 147
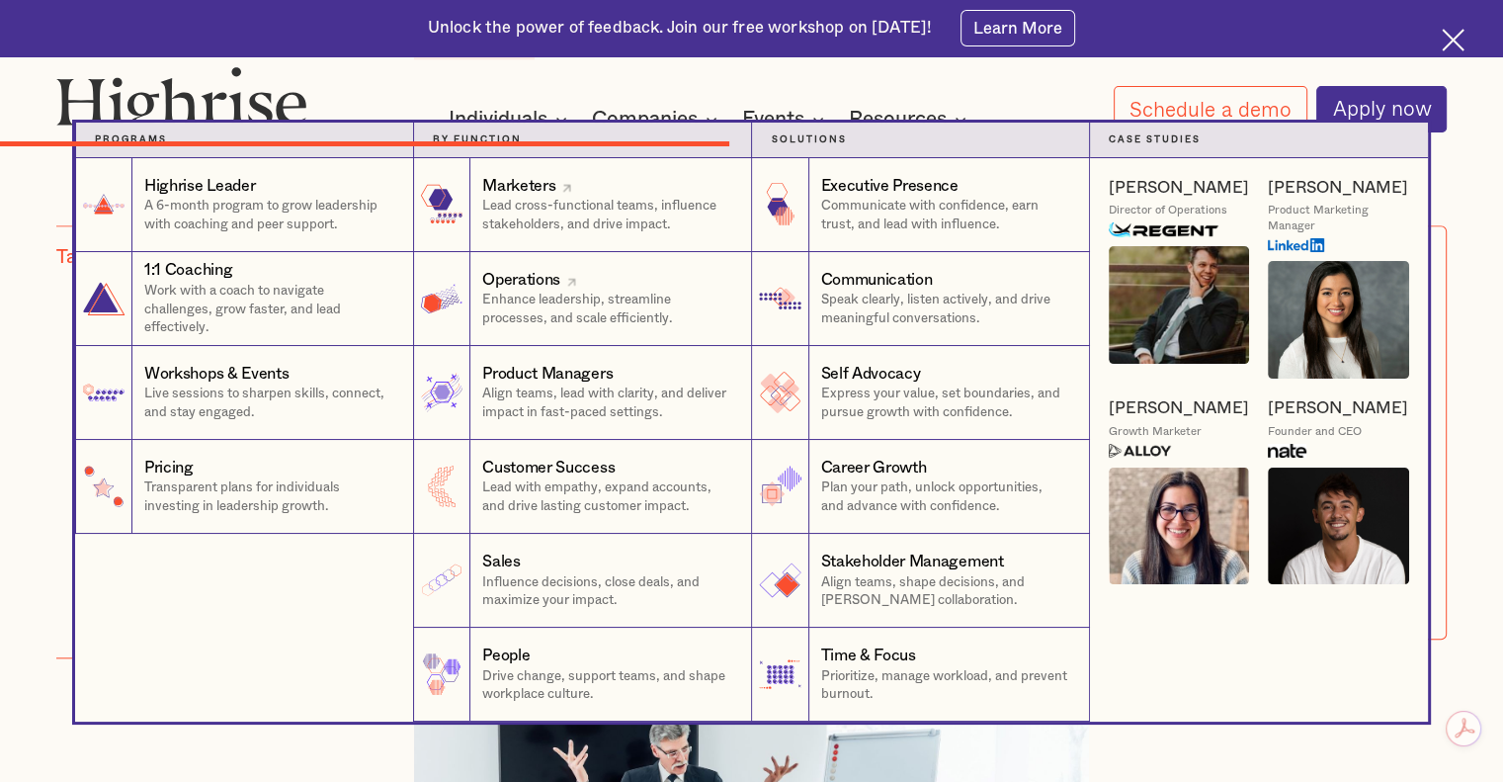
drag, startPoint x: 540, startPoint y: 340, endPoint x: 582, endPoint y: 297, distance: 60.1
click at [580, 283] on body "Unlock the power of feedback. Join our free workshop on [DATE]! Learn More Inte…" at bounding box center [751, 700] width 1503 height 20124
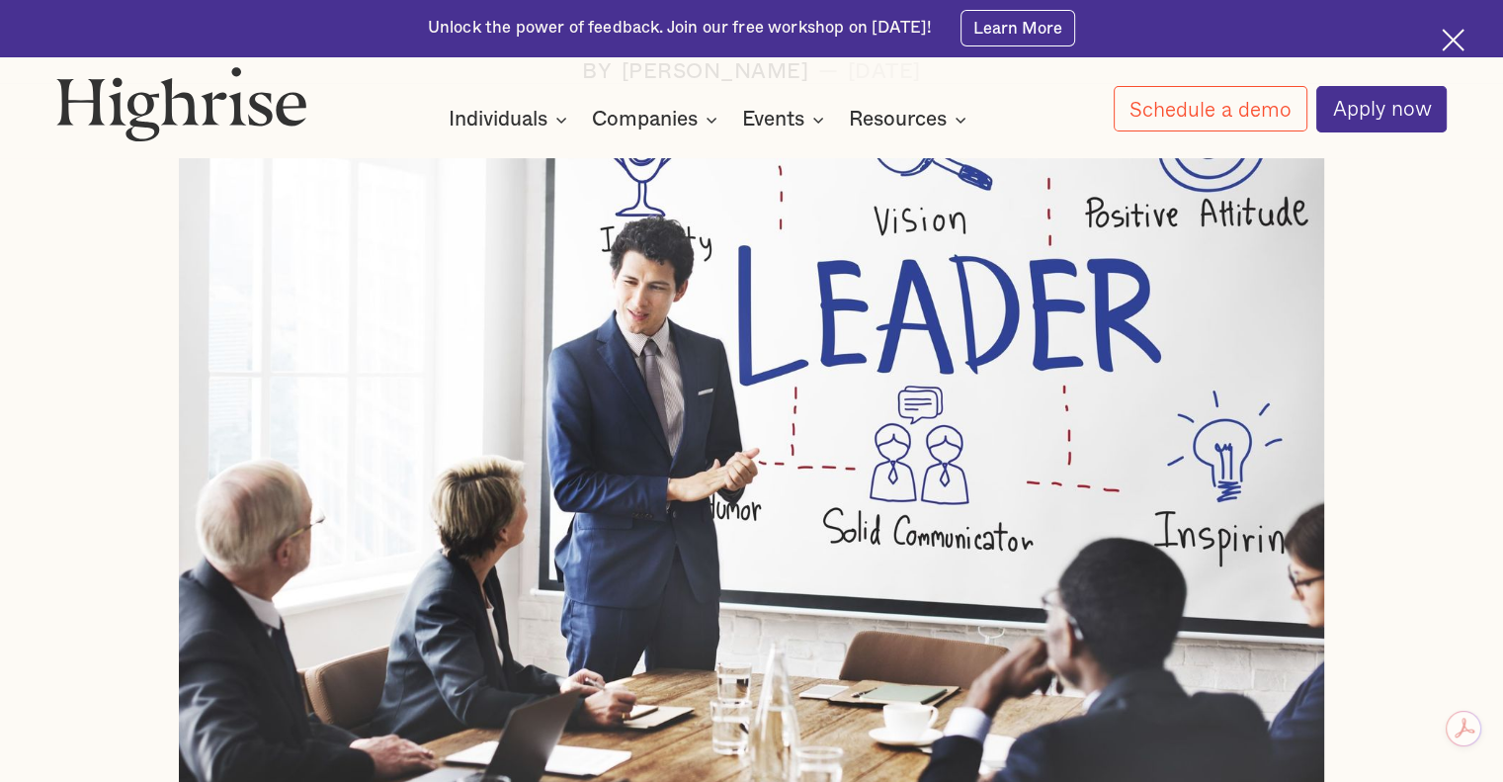
scroll to position [692, 0]
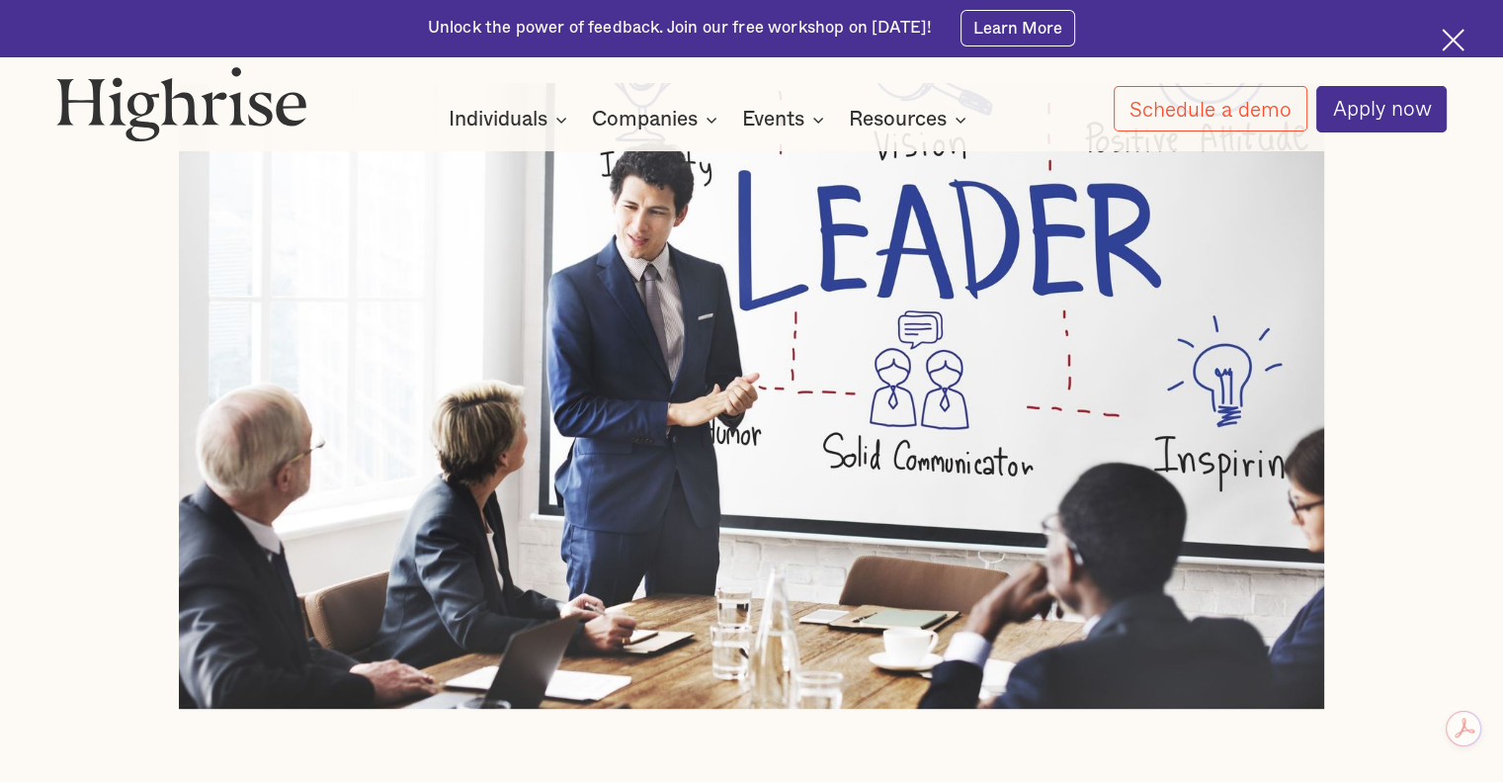
copy body "Enhance leadership, streamline processes, and scale efficiently. 2 Individuals …"
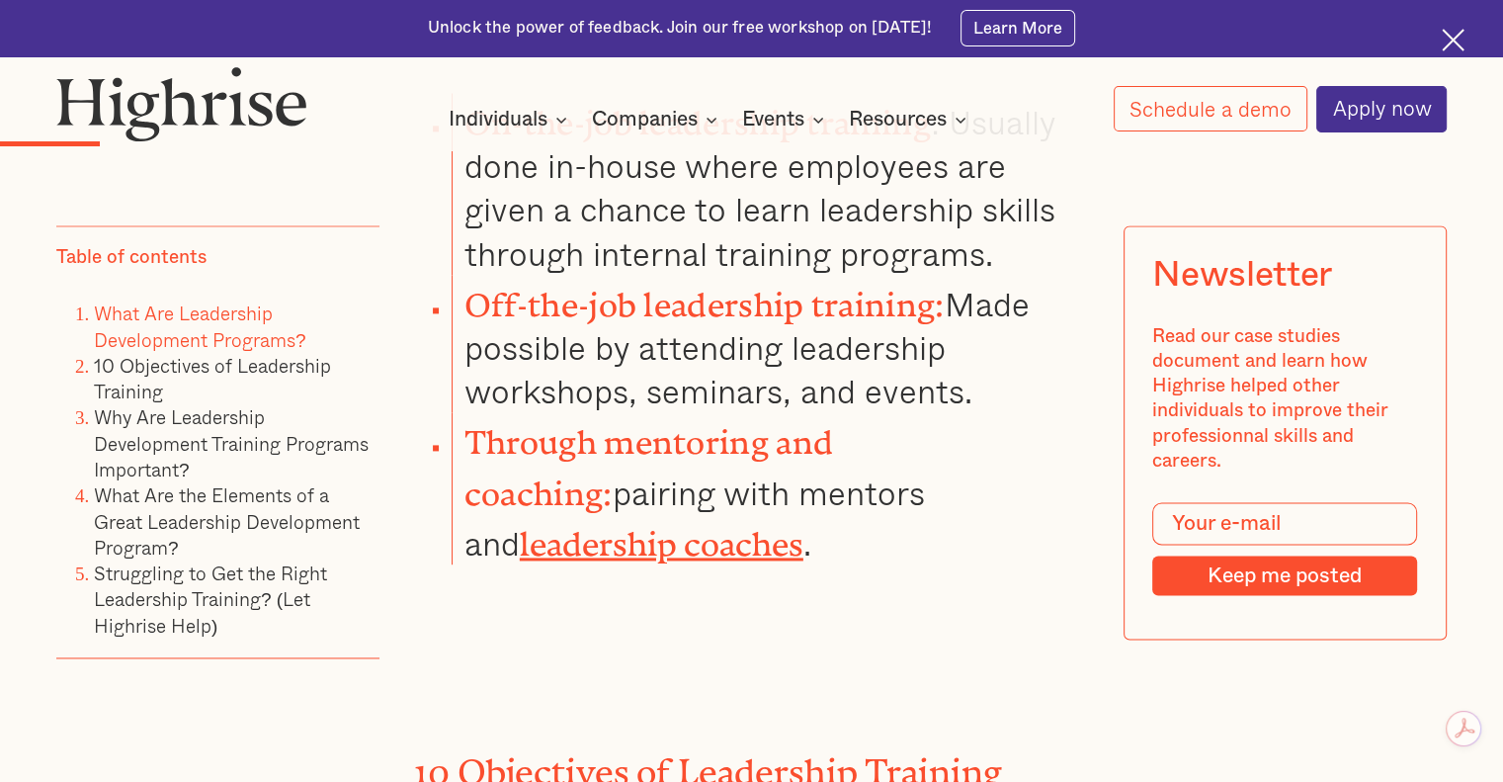
scroll to position [2767, 0]
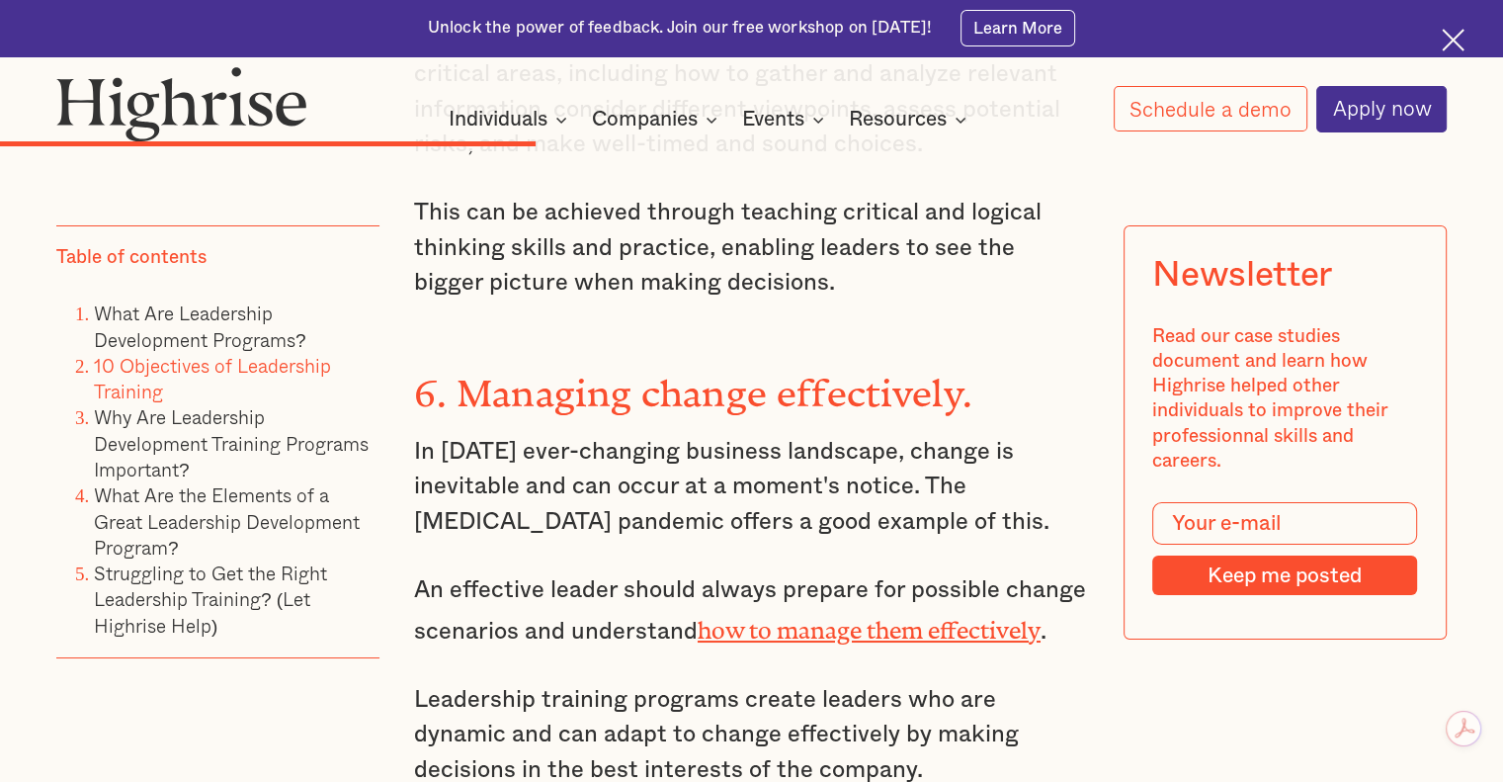
scroll to position [7215, 0]
